Goal: Information Seeking & Learning: Check status

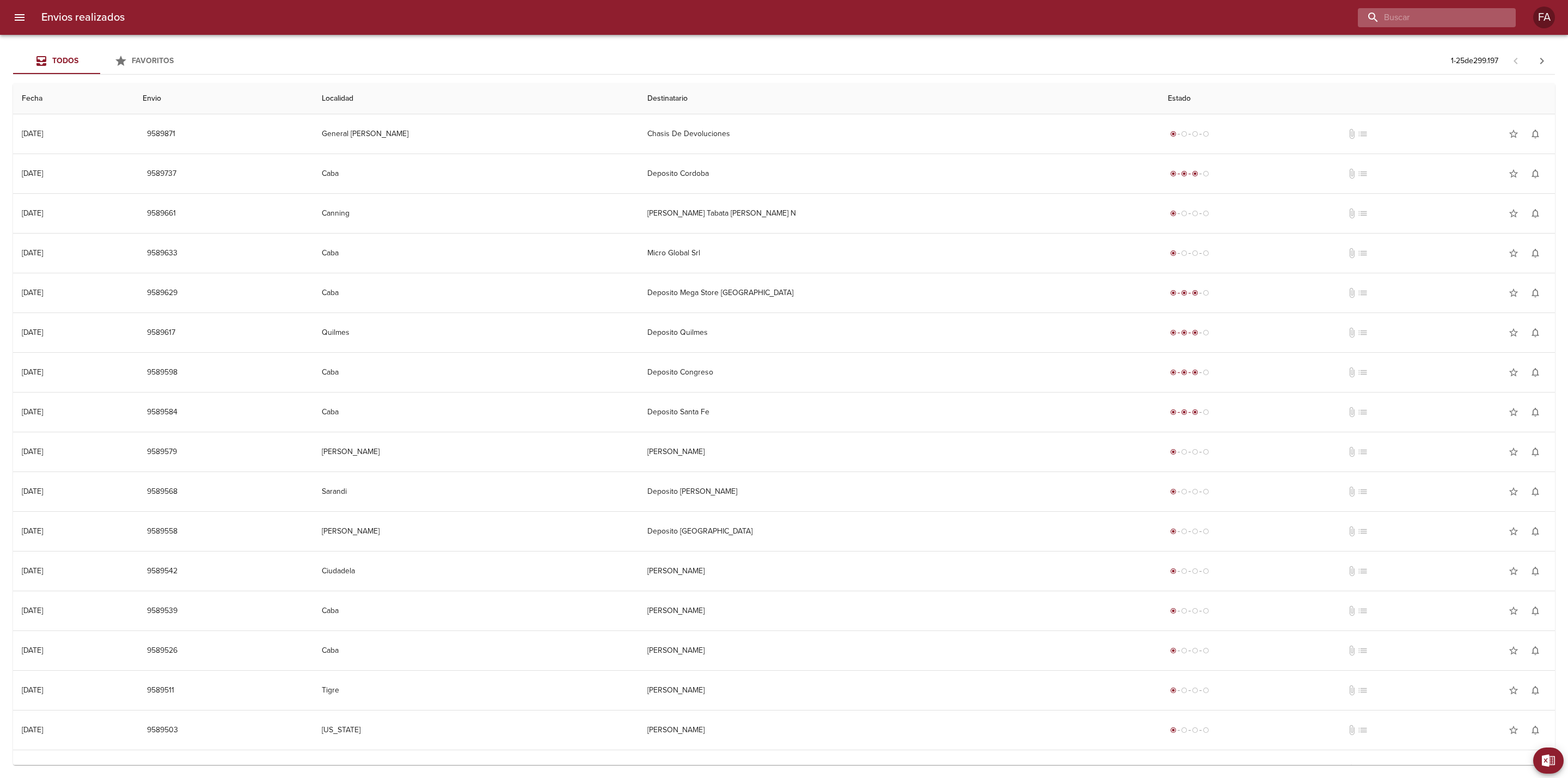
click at [1455, 18] on input "buscar" at bounding box center [1428, 17] width 139 height 19
paste input "maria paz ledesma"
type input "maria paz ledesma"
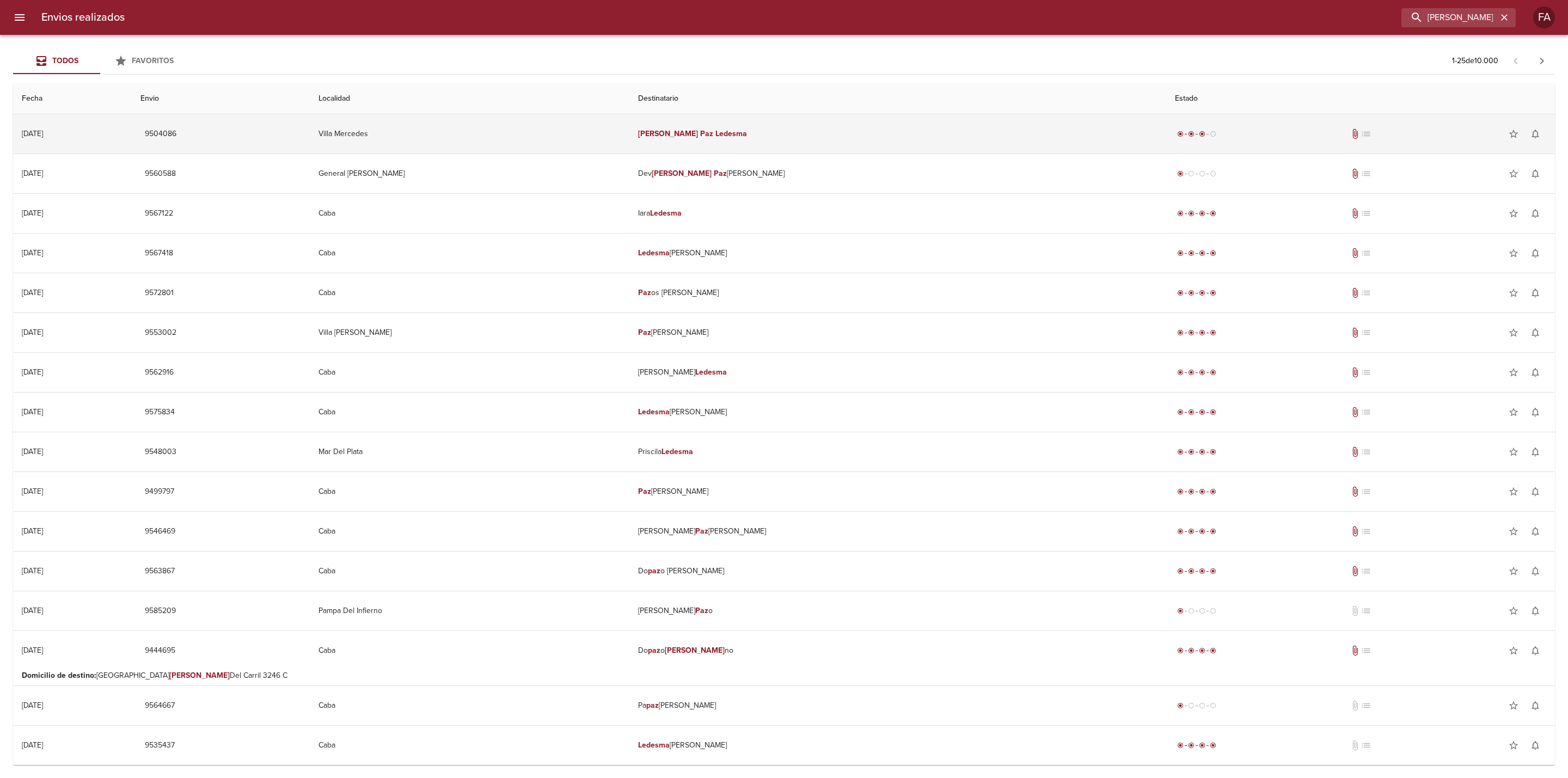
click at [600, 133] on td "Villa Mercedes" at bounding box center [470, 134] width 320 height 39
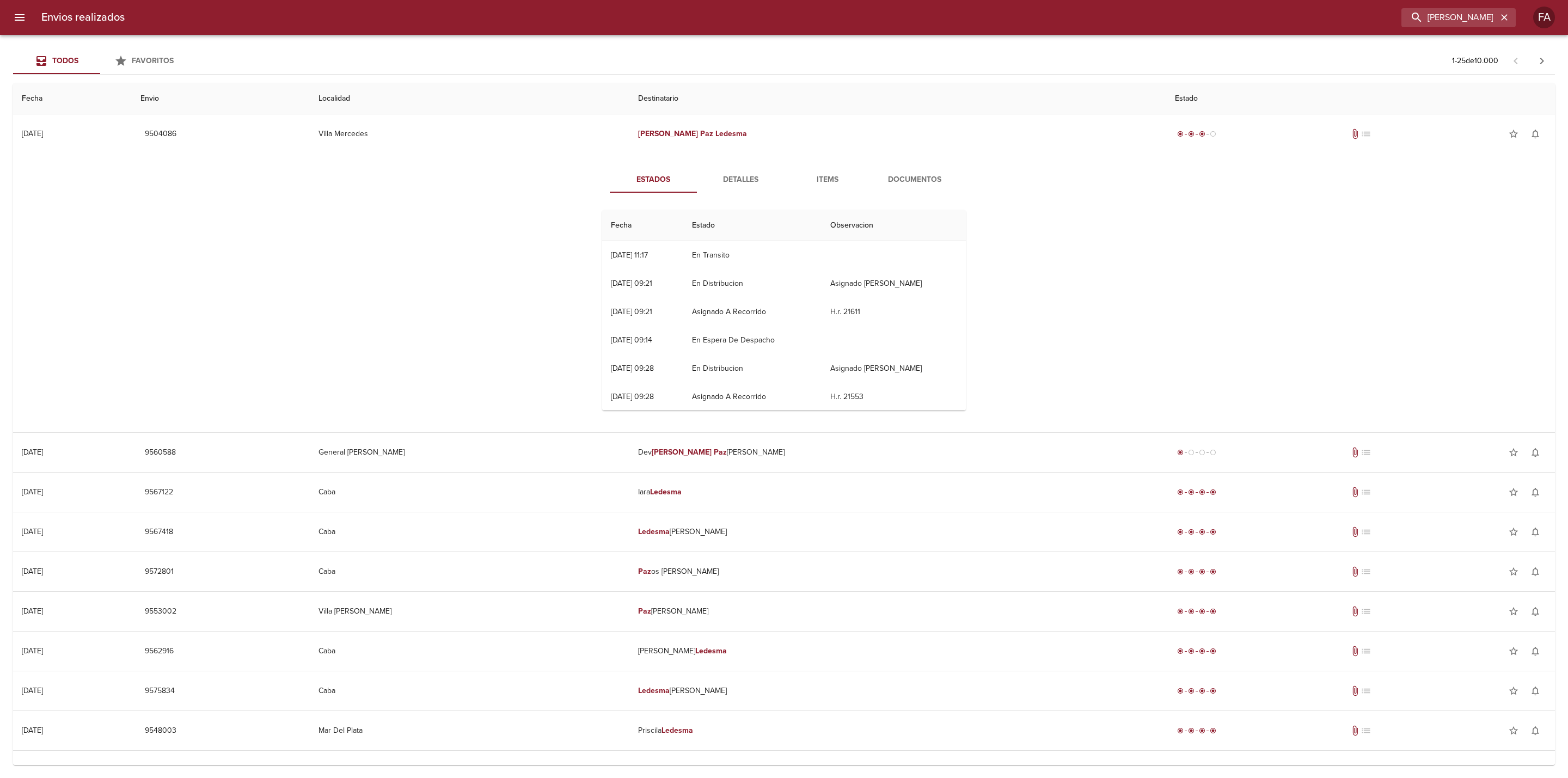
click at [747, 180] on span "Detalles" at bounding box center [741, 180] width 74 height 14
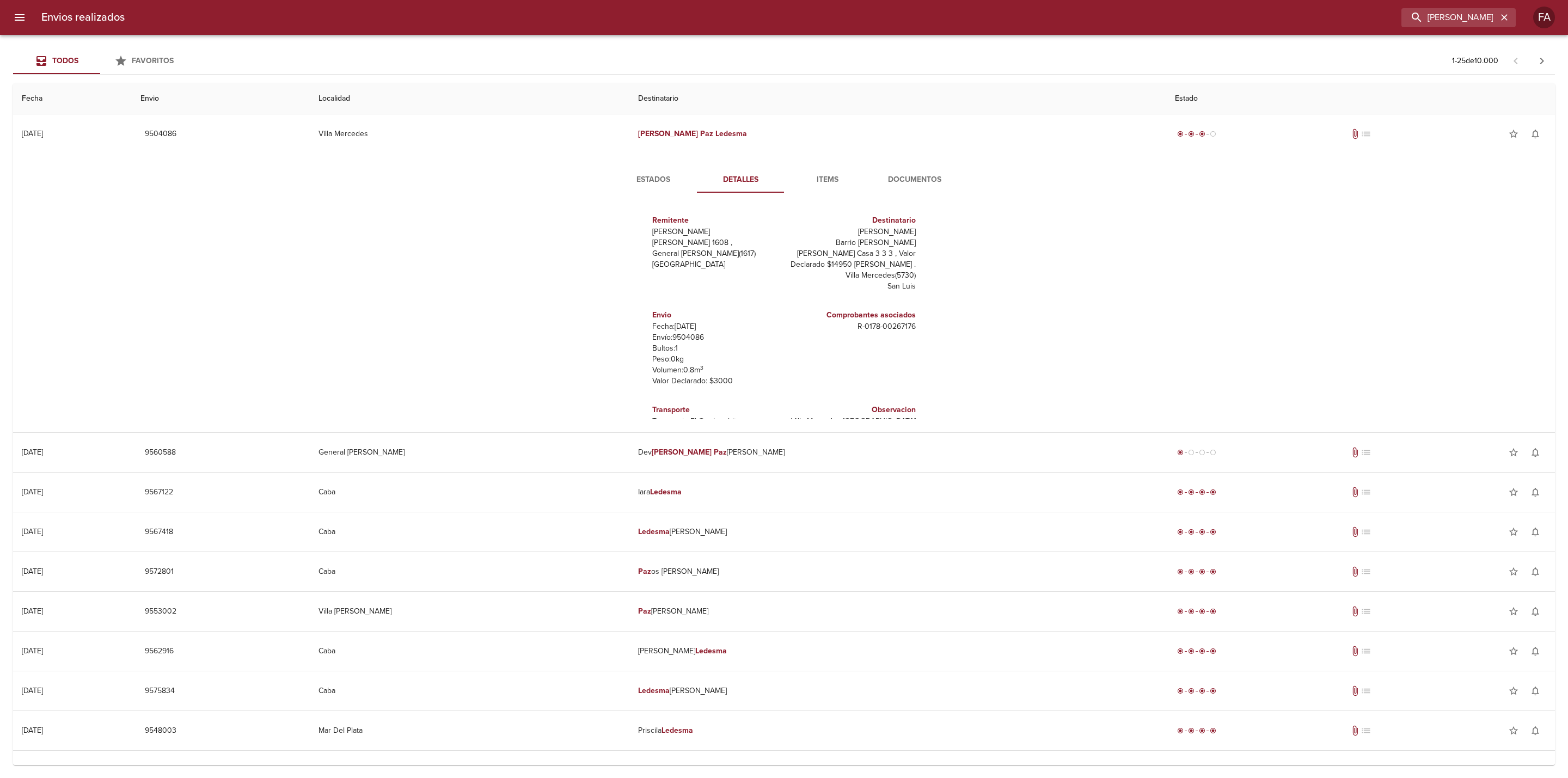
click at [683, 342] on p "Envío: 9504086" at bounding box center [716, 337] width 127 height 11
copy p "9504086"
click at [651, 183] on span "Estados" at bounding box center [654, 180] width 74 height 14
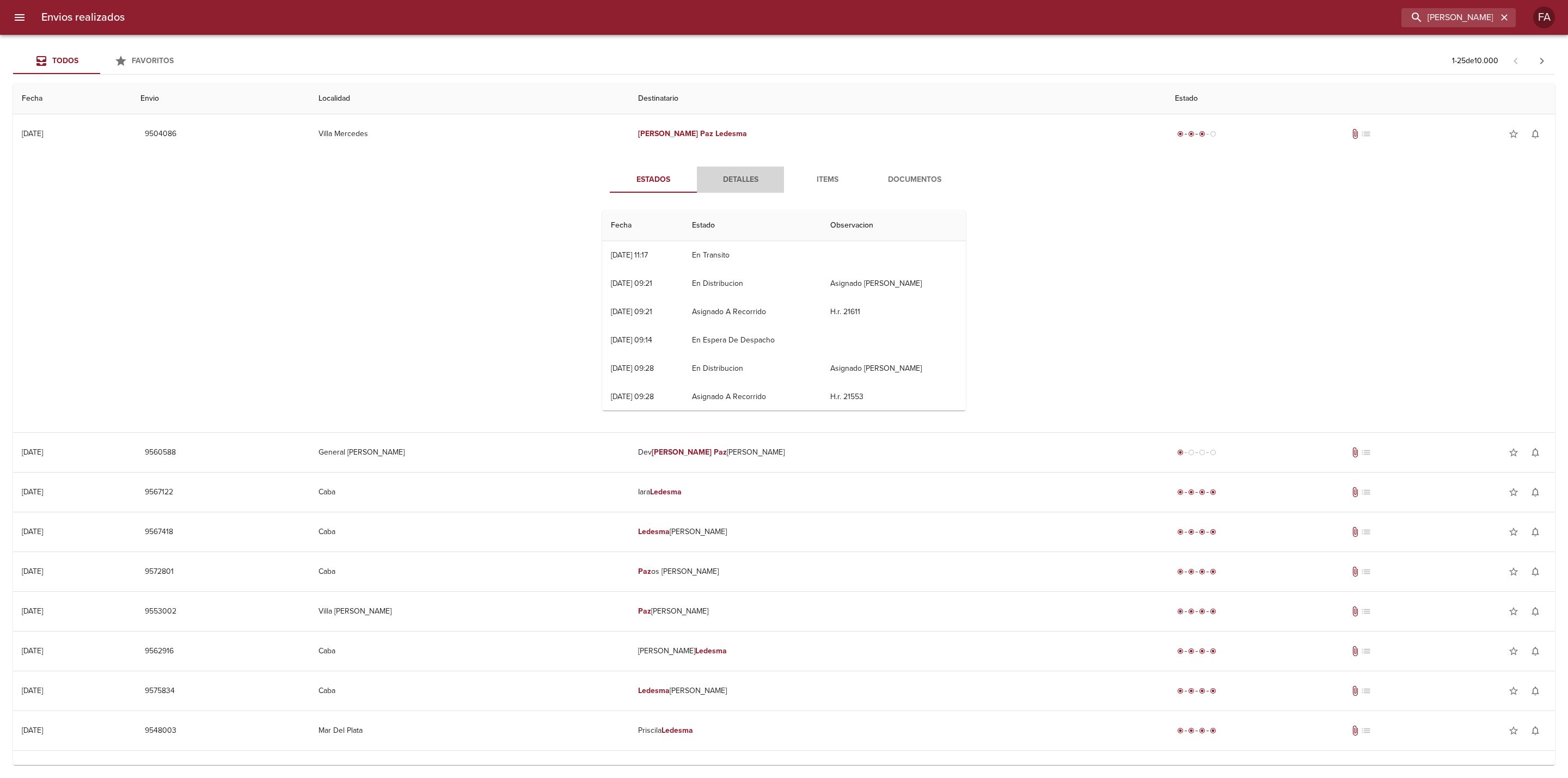
click at [747, 185] on span "Detalles" at bounding box center [741, 180] width 74 height 14
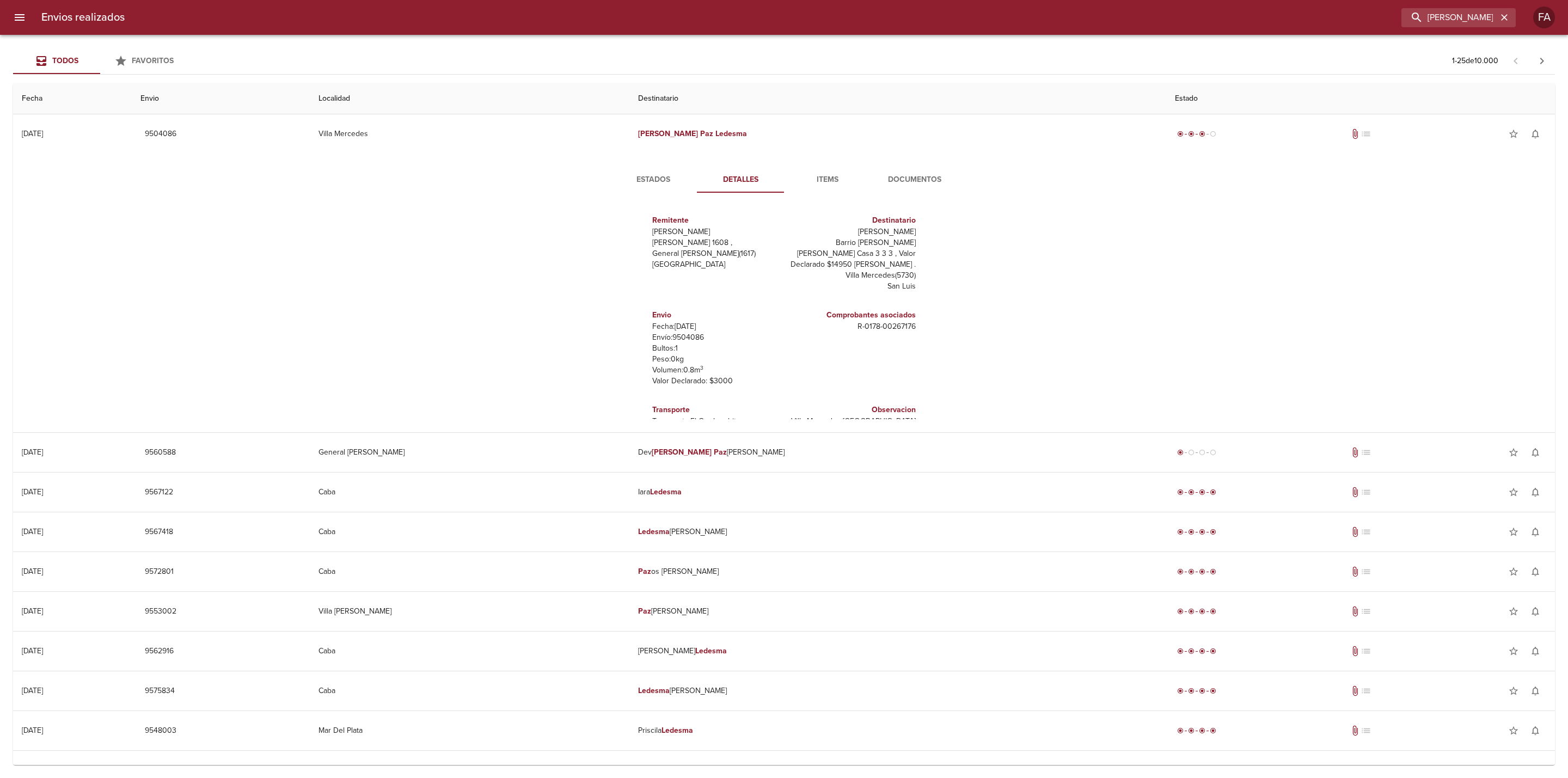
scroll to position [16, 0]
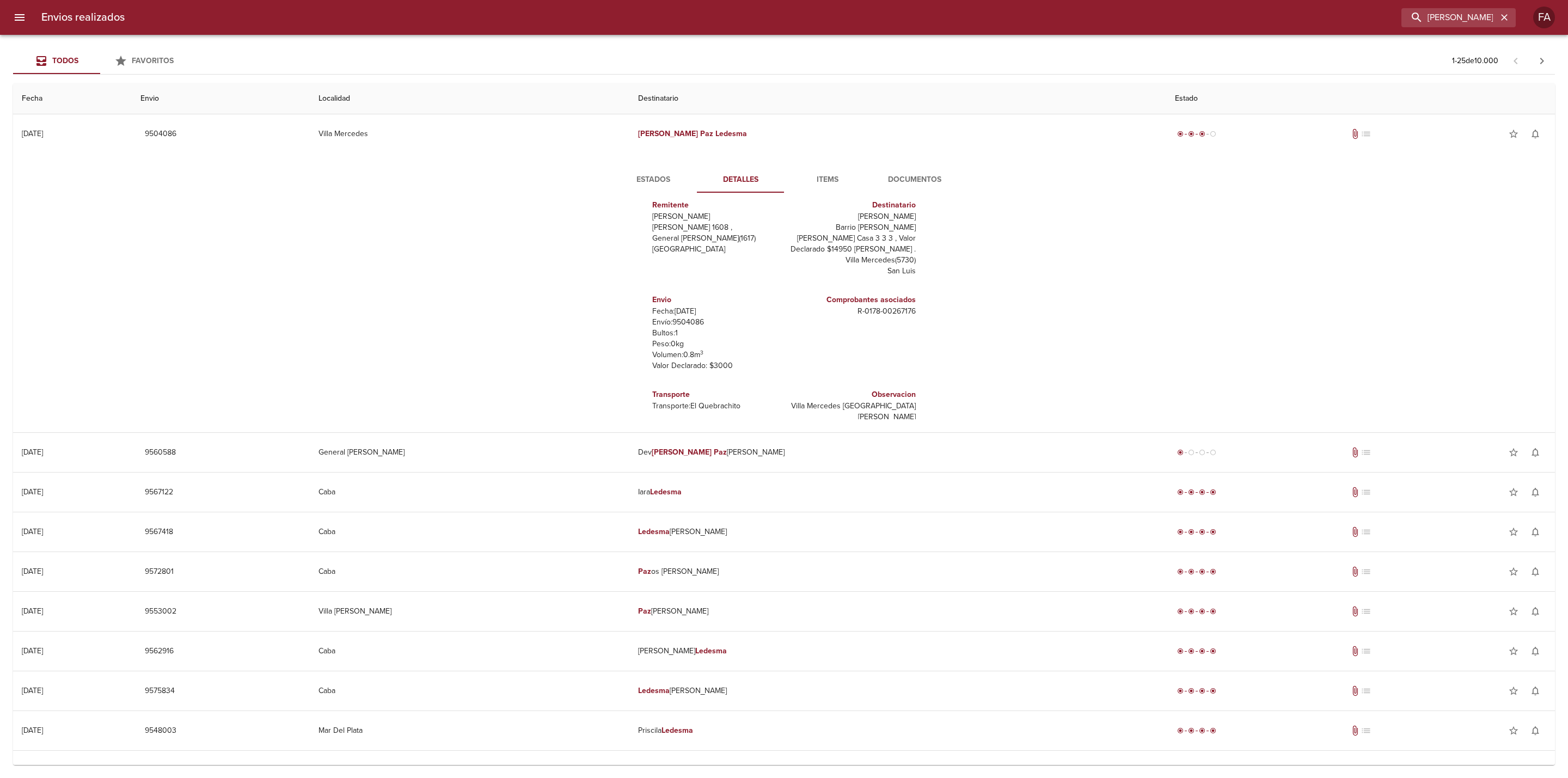
click at [824, 178] on span "Items" at bounding box center [828, 180] width 74 height 14
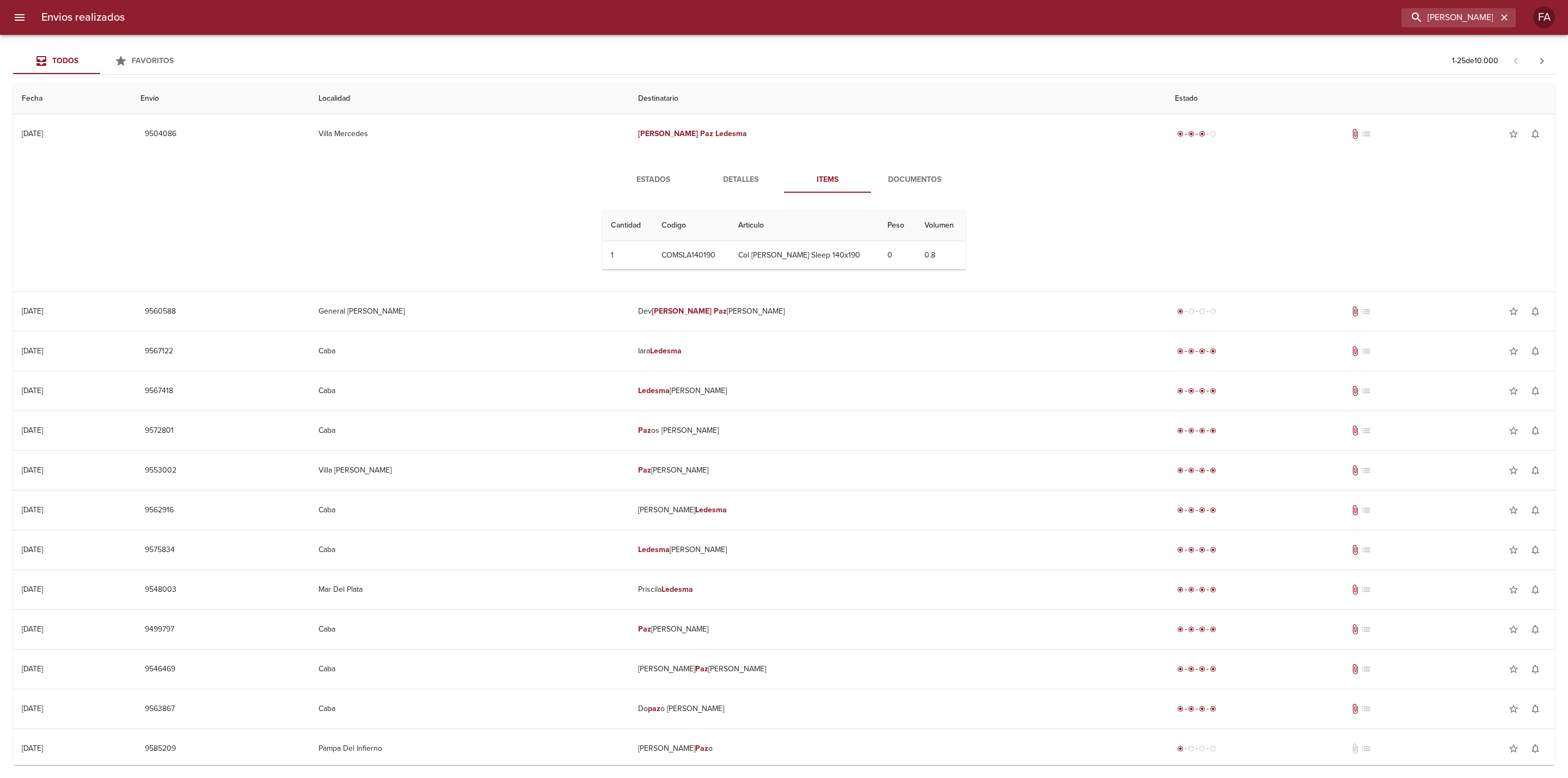
scroll to position [0, 0]
click at [900, 177] on span "Documentos" at bounding box center [915, 180] width 74 height 14
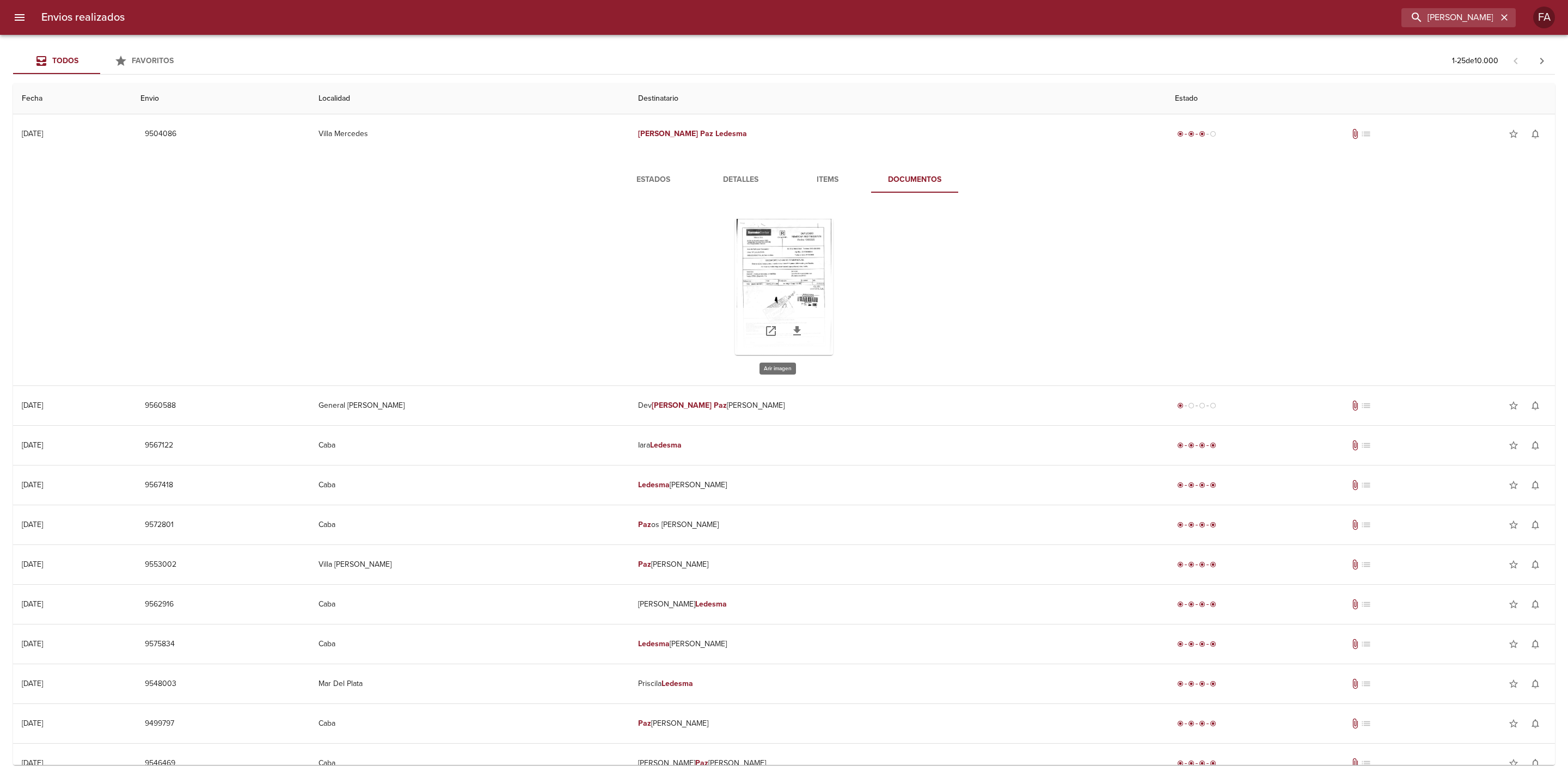
click at [803, 266] on div "Tabla de envíos del cliente" at bounding box center [784, 287] width 98 height 136
click at [639, 180] on span "Estados" at bounding box center [654, 180] width 74 height 14
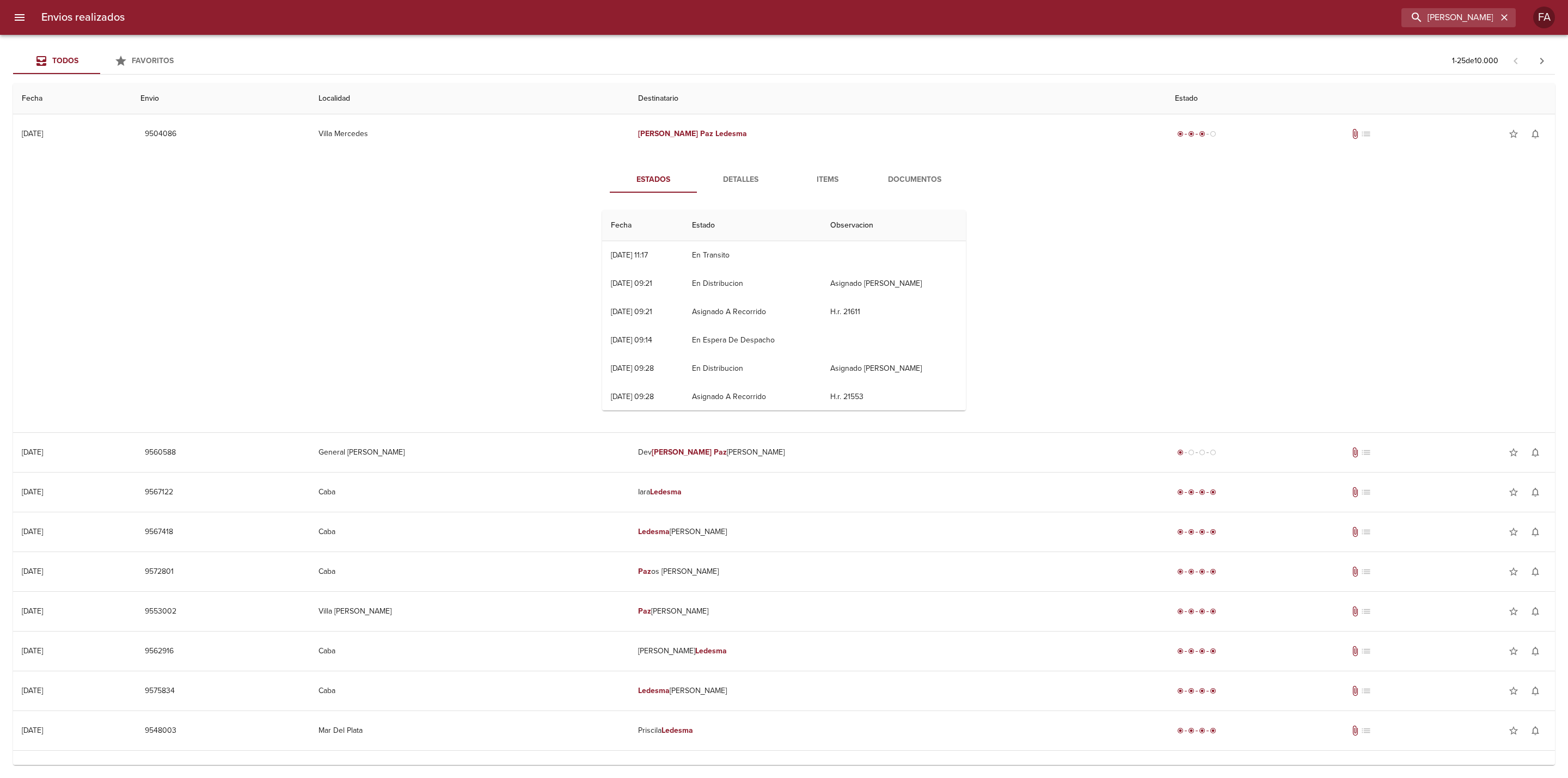
click at [736, 170] on button "Detalles" at bounding box center [740, 179] width 87 height 26
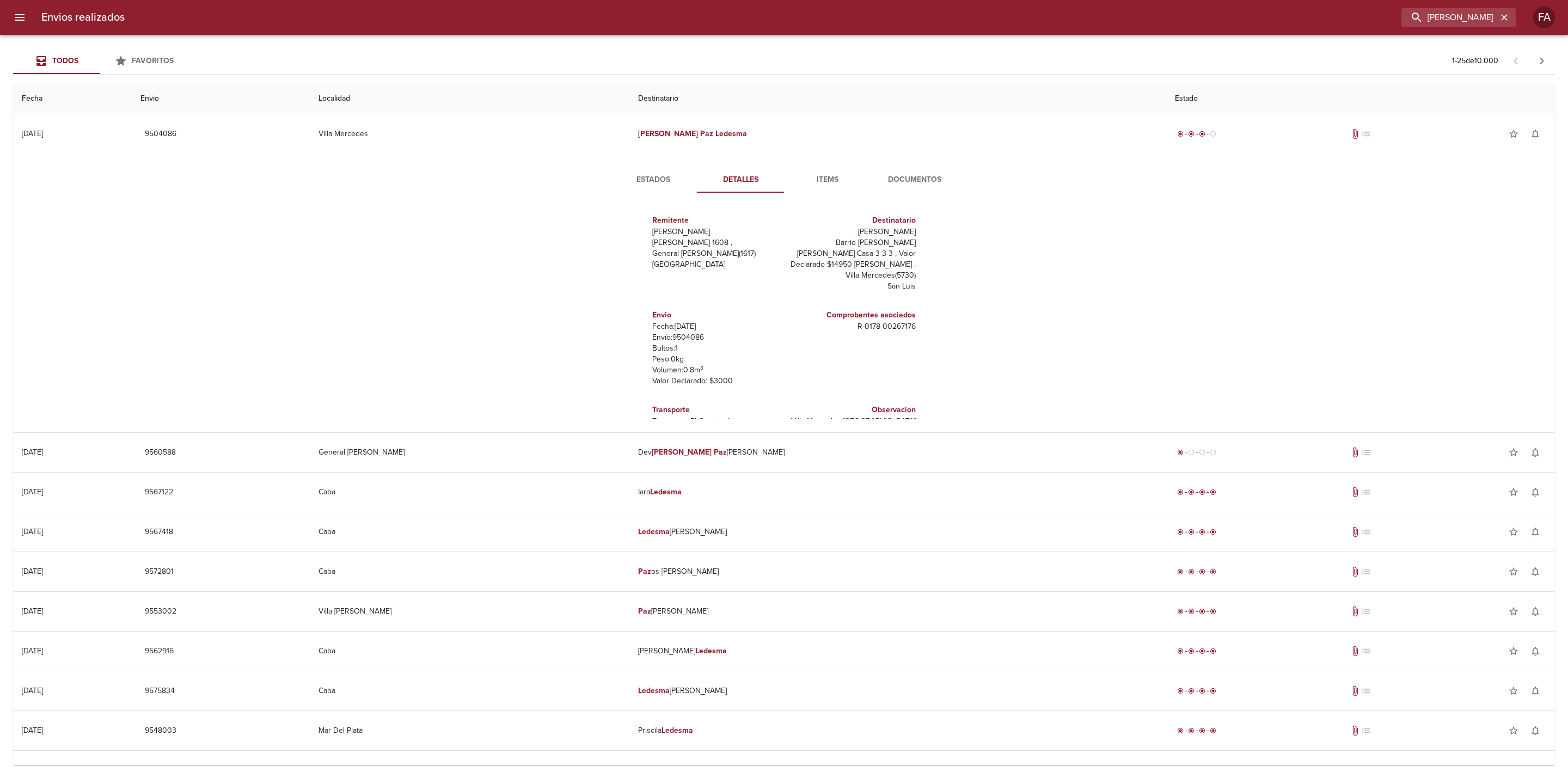
click at [683, 336] on p "Envío: 9504086" at bounding box center [716, 337] width 127 height 11
click at [683, 334] on p "Envío: 9504086" at bounding box center [716, 337] width 127 height 11
copy p "9504086"
click at [882, 325] on p "R - 0178 - 00267176" at bounding box center [853, 326] width 127 height 11
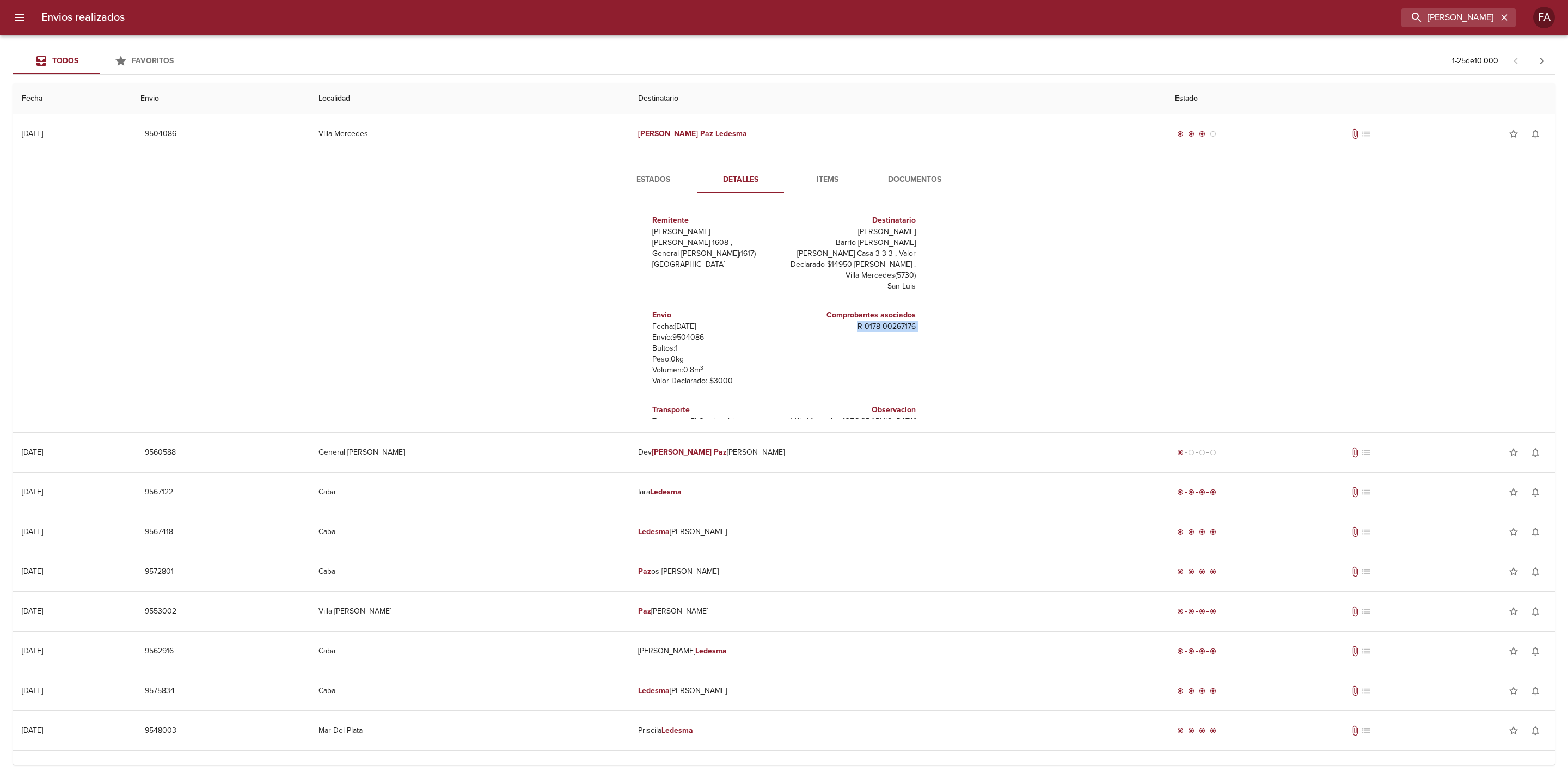
click at [882, 325] on p "R - 0178 - 00267176" at bounding box center [853, 326] width 127 height 11
copy p "R - 0178 - 00267176"
click at [849, 229] on p "Maria Paz Ledesma" at bounding box center [853, 231] width 127 height 11
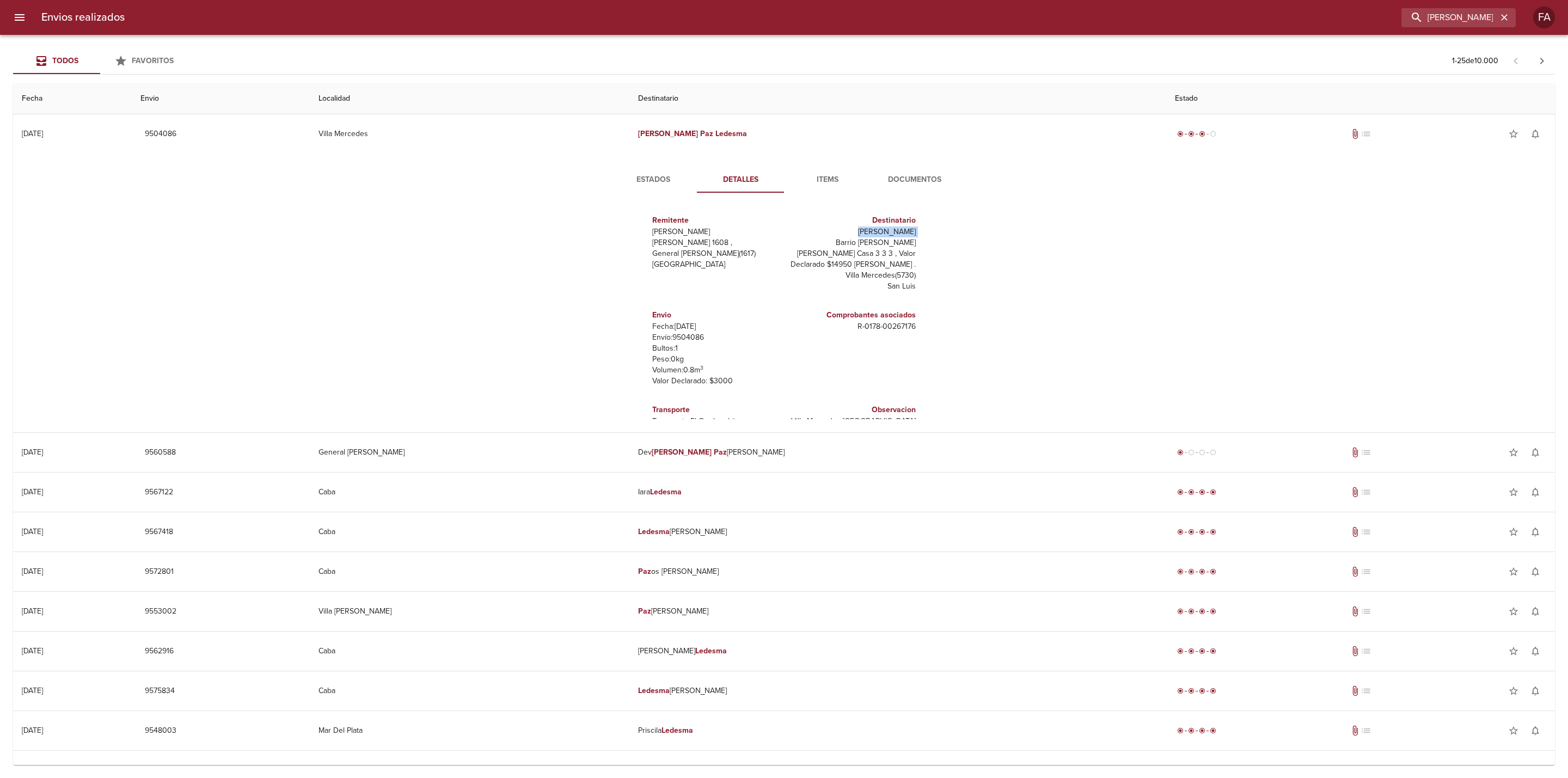
copy p "Maria Paz Ledesma"
